Goal: Task Accomplishment & Management: Manage account settings

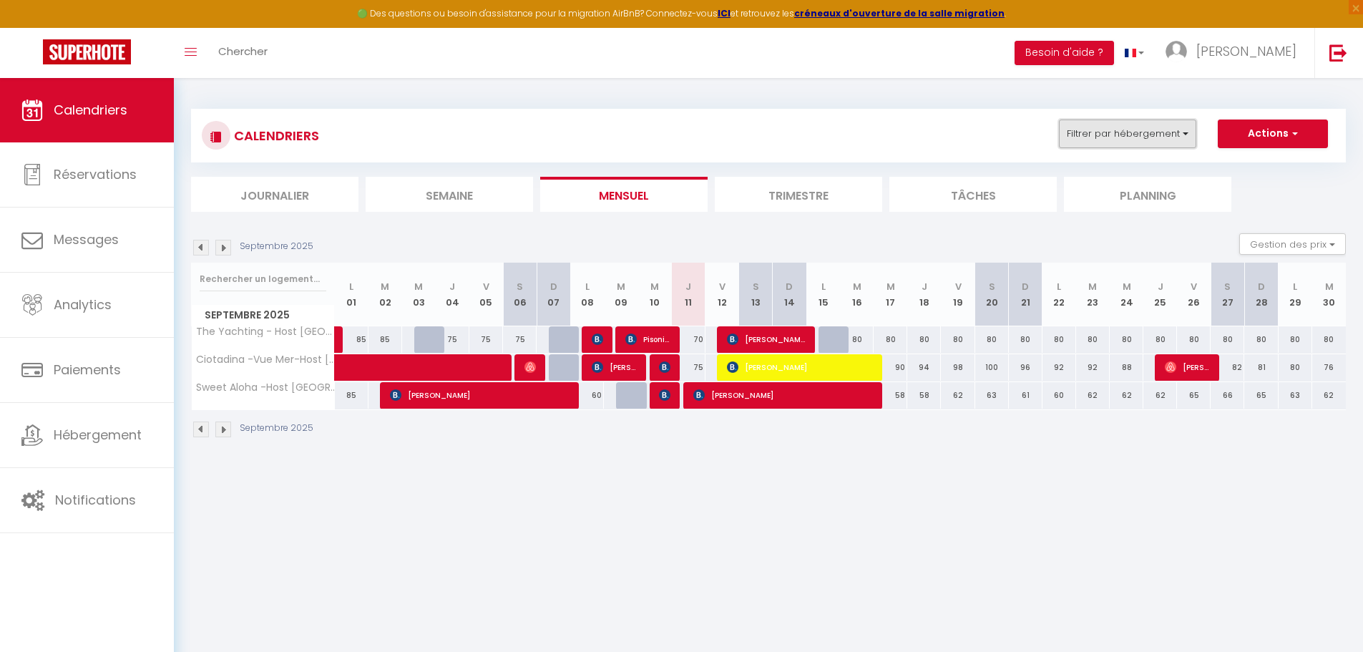
click at [1134, 122] on button "Filtrer par hébergement" at bounding box center [1127, 134] width 137 height 29
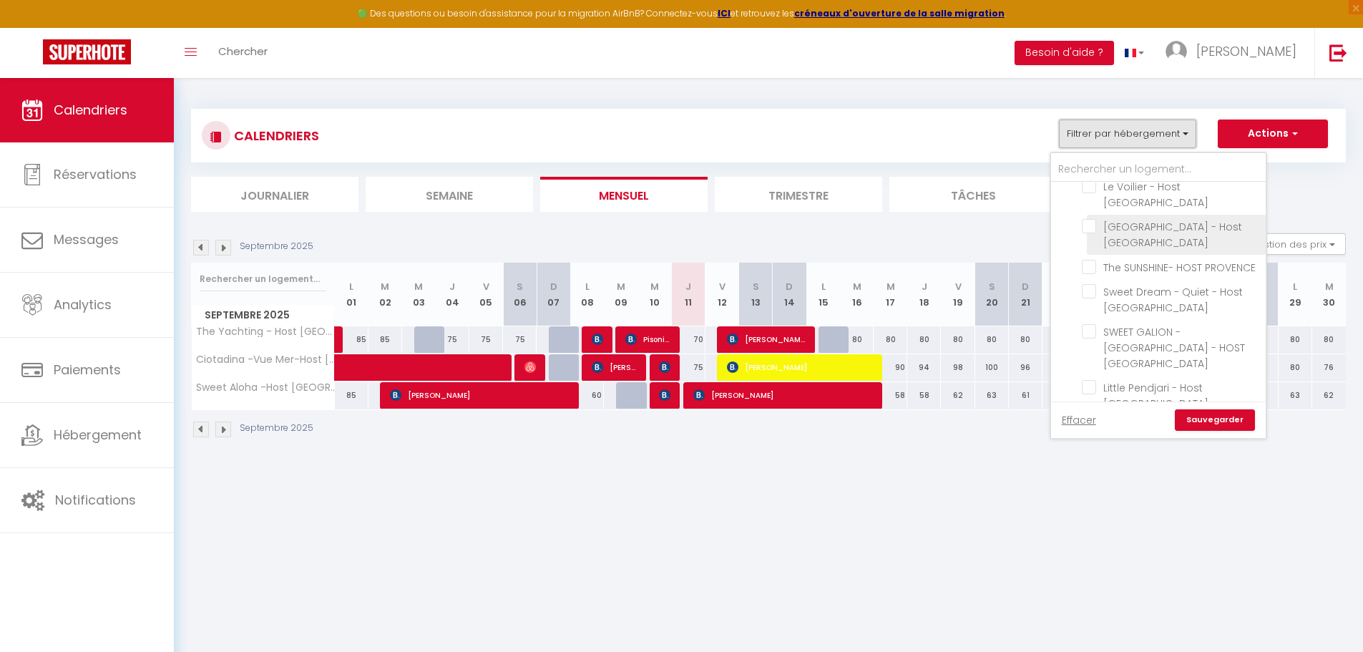
scroll to position [143, 0]
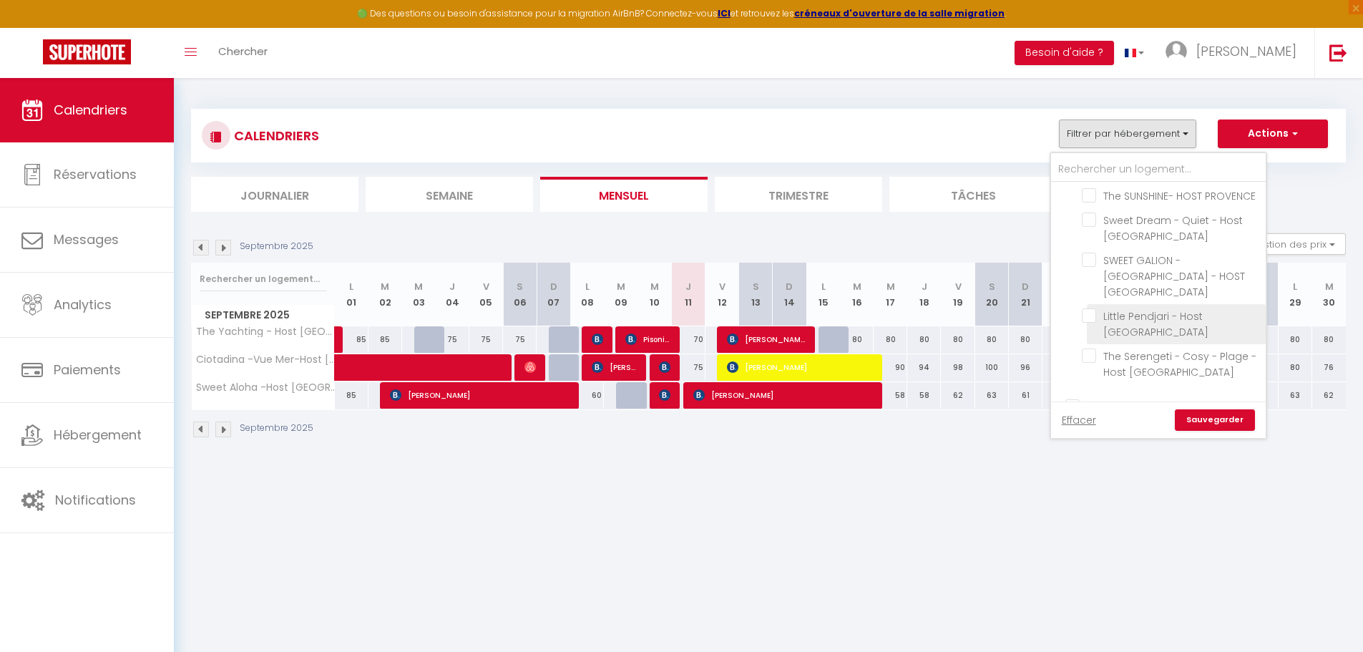
click at [1089, 308] on input "Little Pendjari - Host [GEOGRAPHIC_DATA]" at bounding box center [1171, 315] width 179 height 14
checkbox input "true"
checkbox input "false"
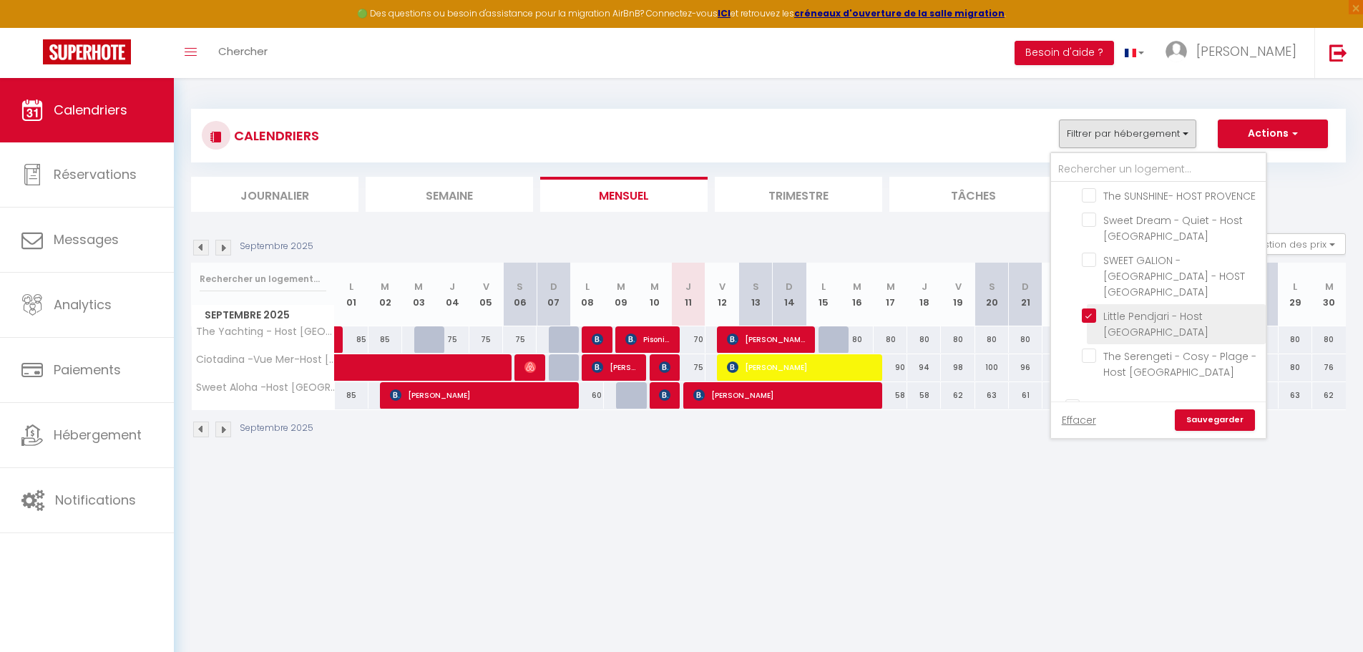
checkbox input "false"
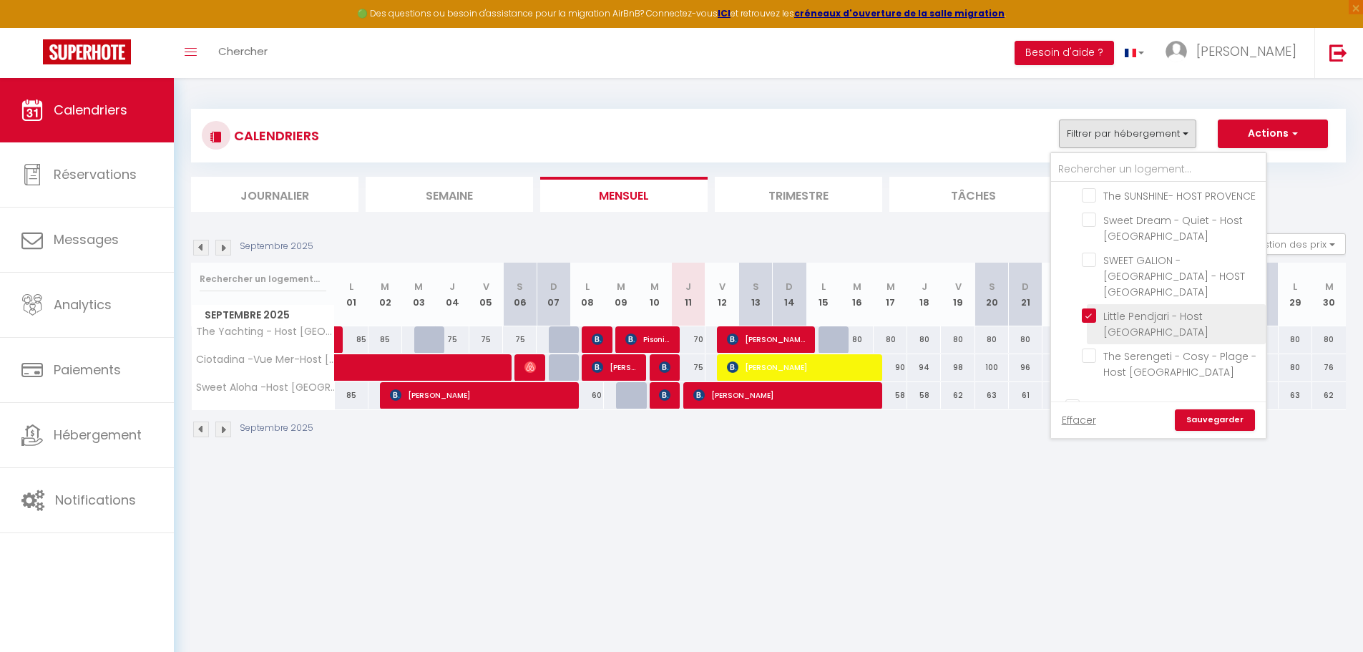
checkbox input "false"
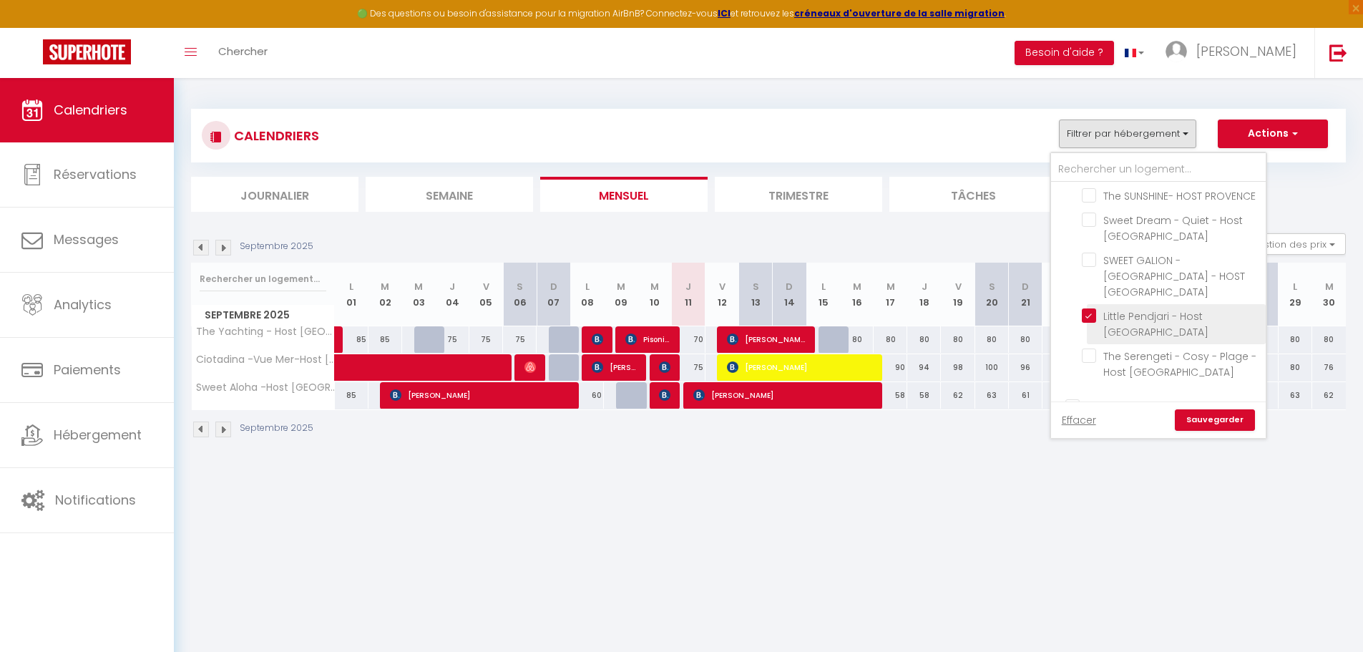
checkbox input "false"
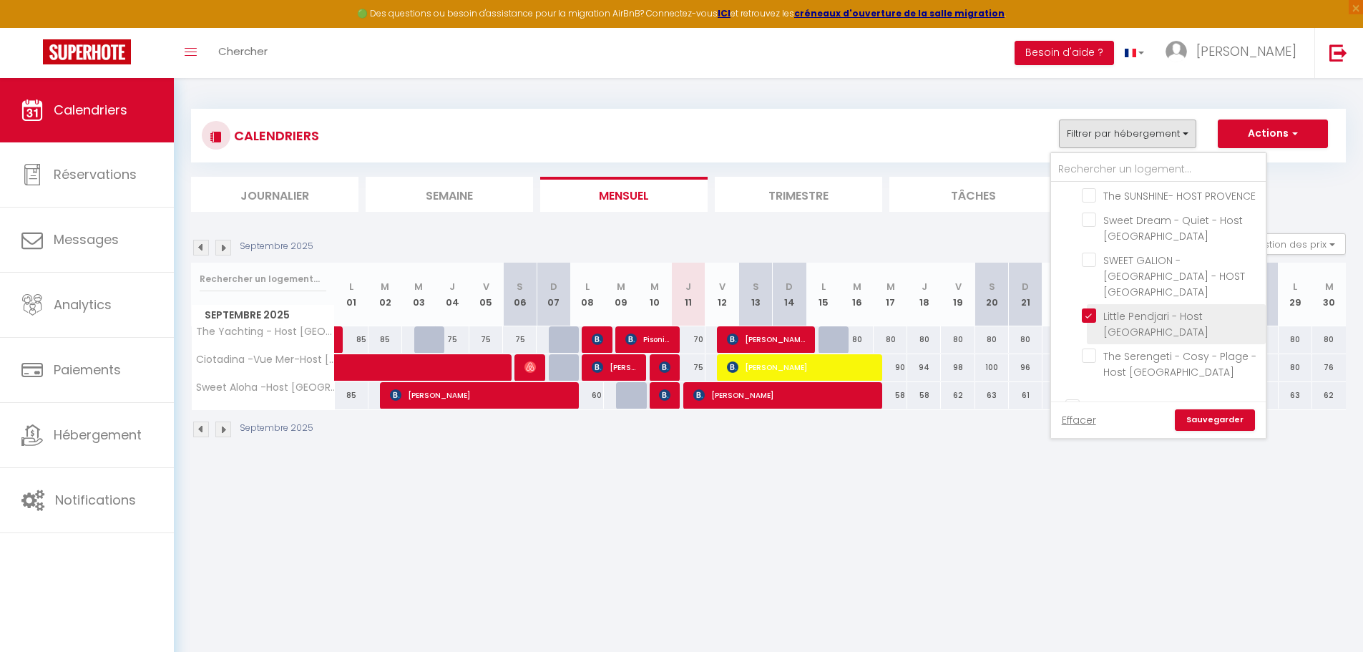
checkbox input "false"
click at [1227, 421] on link "Sauvegarder" at bounding box center [1215, 419] width 80 height 21
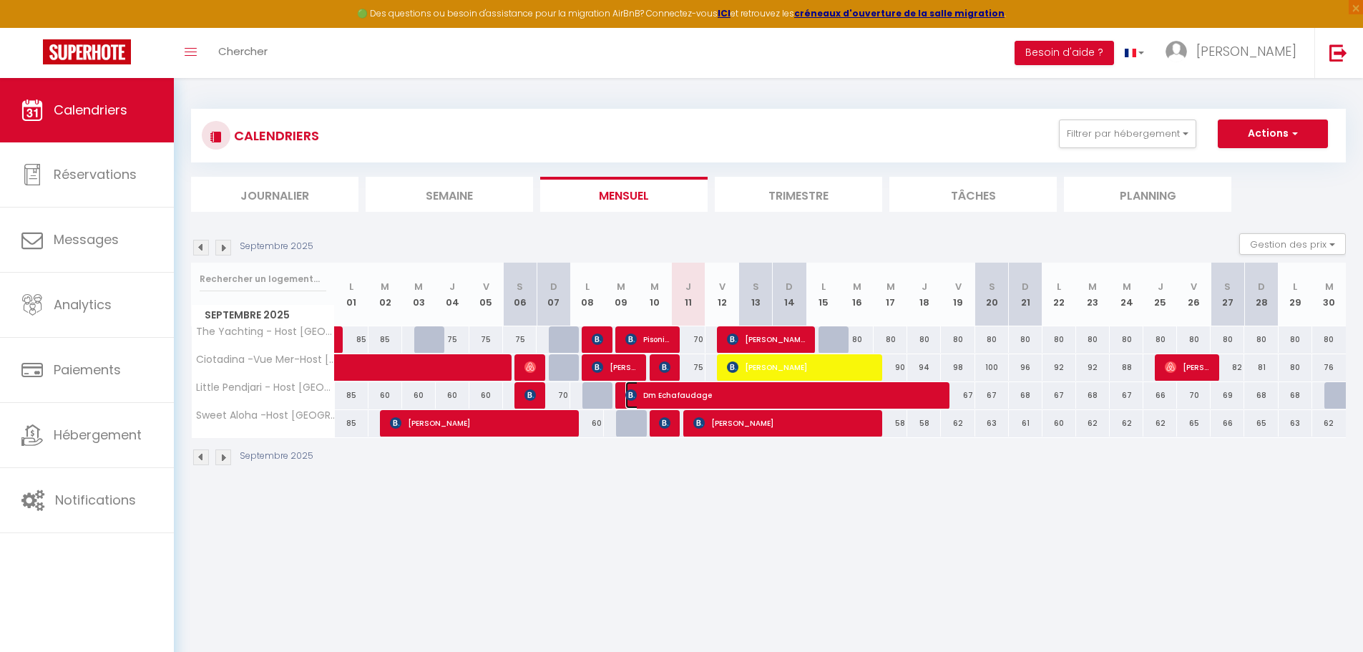
click at [927, 402] on span "Dm Echafaudage" at bounding box center [783, 394] width 314 height 27
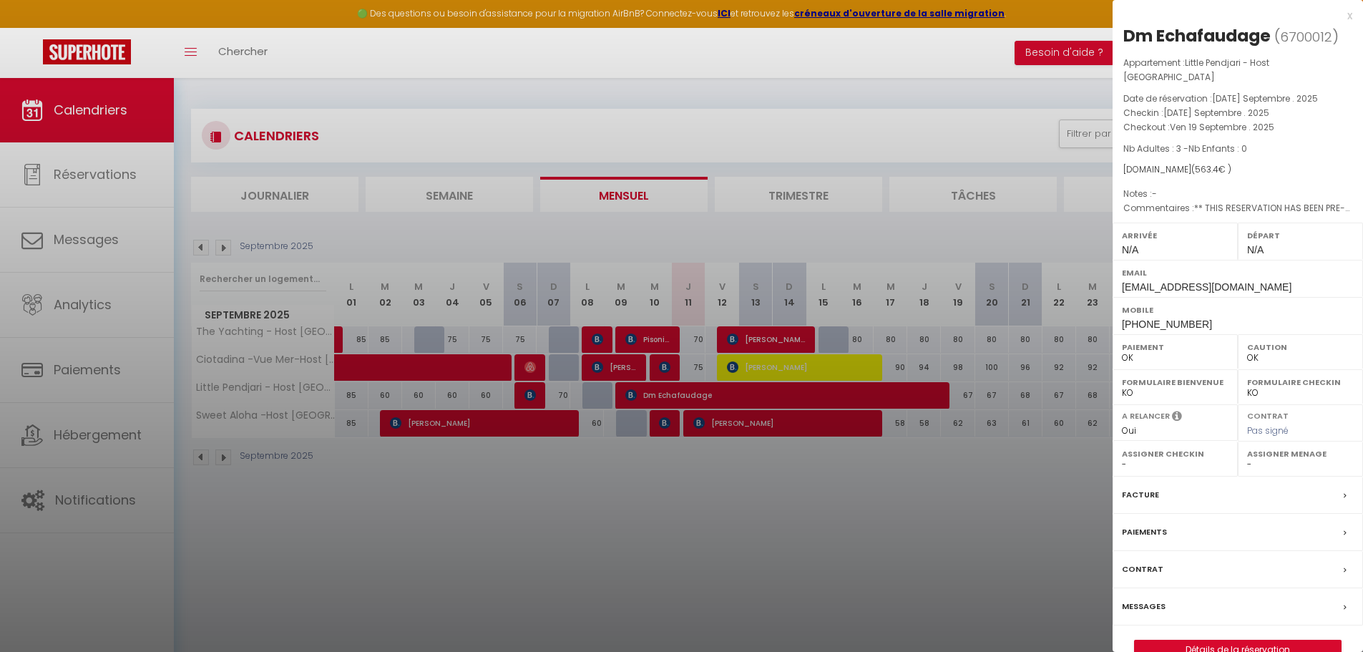
click at [1350, 16] on div "x" at bounding box center [1233, 15] width 240 height 17
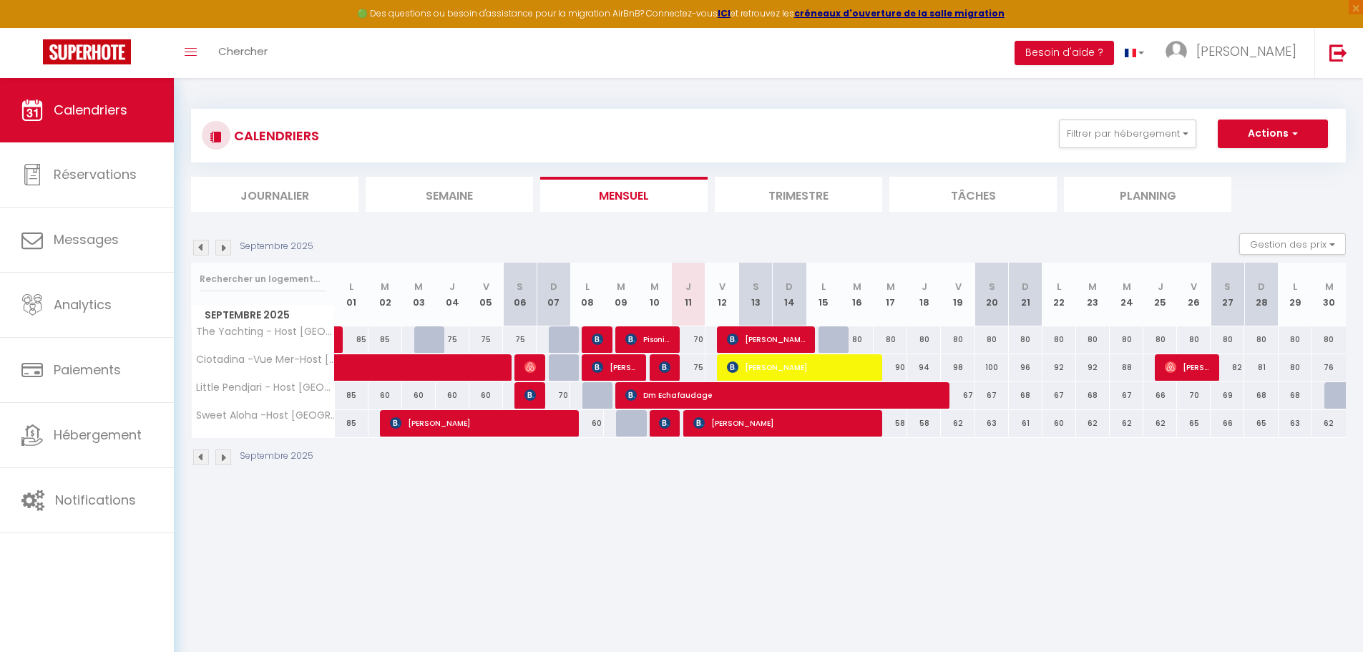
click at [1051, 502] on body "🟢 Des questions ou besoin d'assistance pour la migration AirBnB? Connectez-vous…" at bounding box center [681, 404] width 1363 height 652
click at [1058, 499] on body "🟢 Des questions ou besoin d'assistance pour la migration AirBnB? Connectez-vous…" at bounding box center [681, 404] width 1363 height 652
click at [976, 626] on body "🟢 Des questions ou besoin d'assistance pour la migration AirBnB? Connectez-vous…" at bounding box center [681, 404] width 1363 height 652
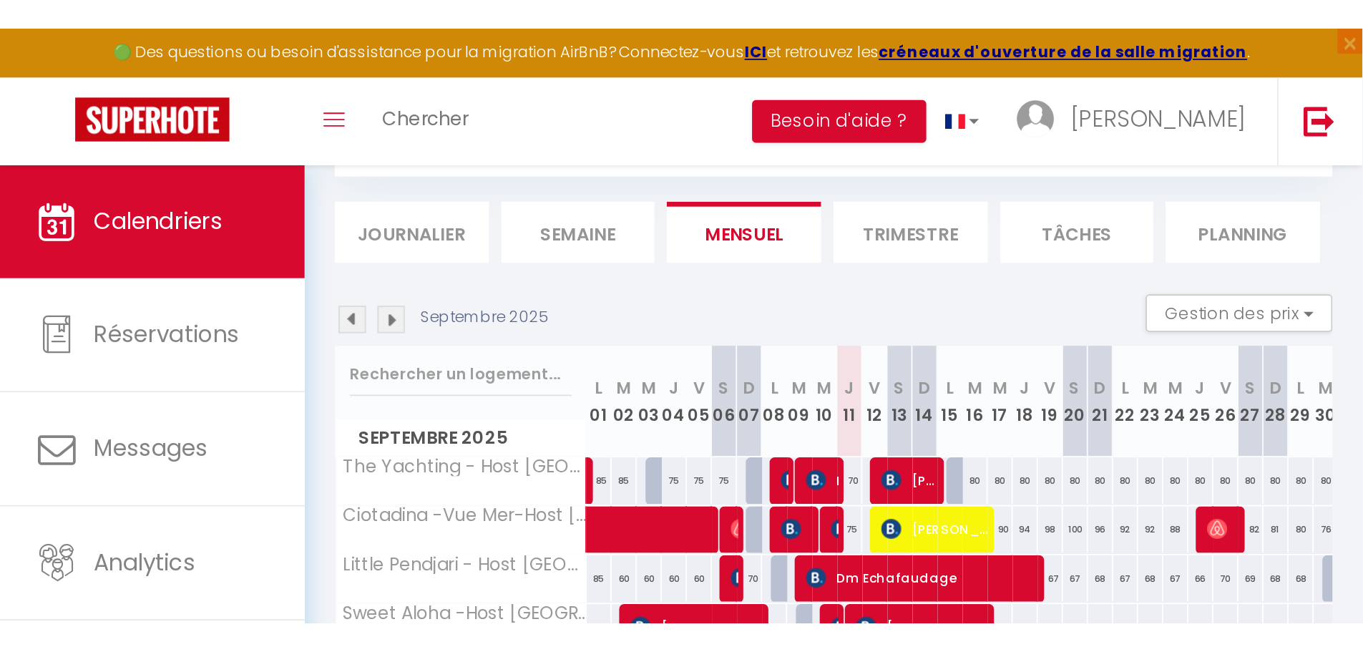
scroll to position [78, 0]
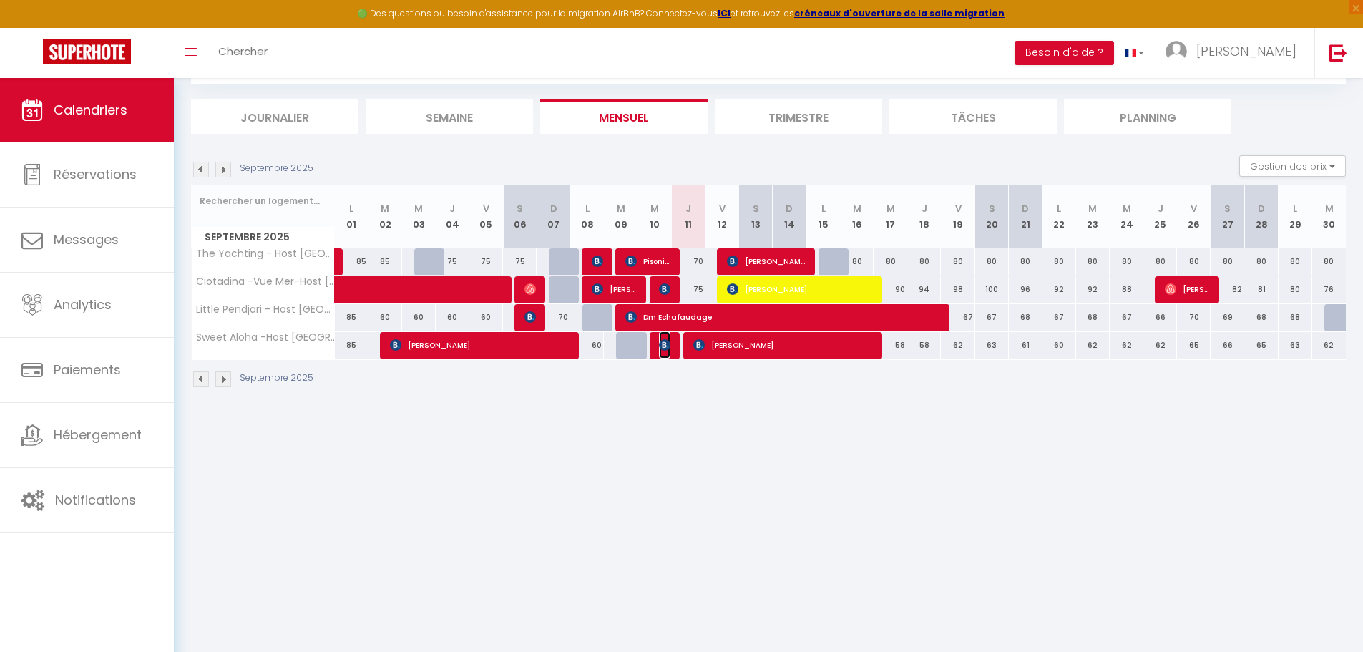
click at [668, 352] on span "ouchikh saccha" at bounding box center [664, 344] width 11 height 27
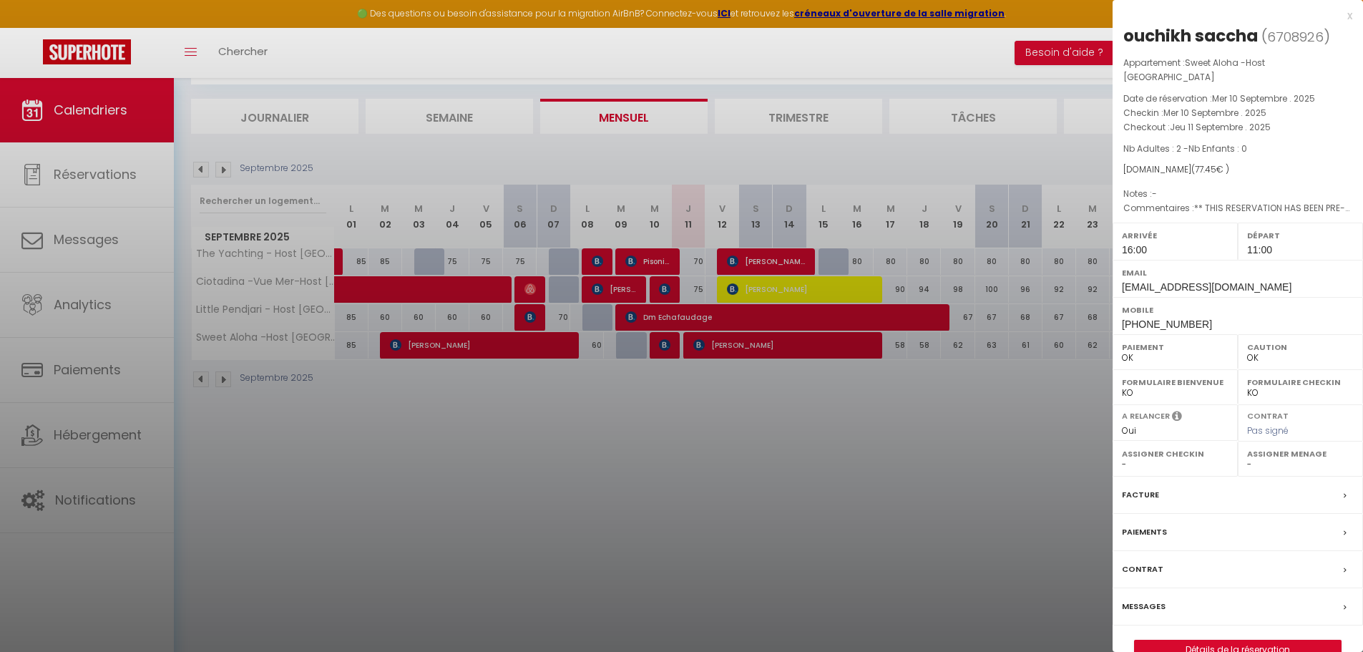
click at [741, 520] on div at bounding box center [681, 326] width 1363 height 652
